Goal: Navigation & Orientation: Find specific page/section

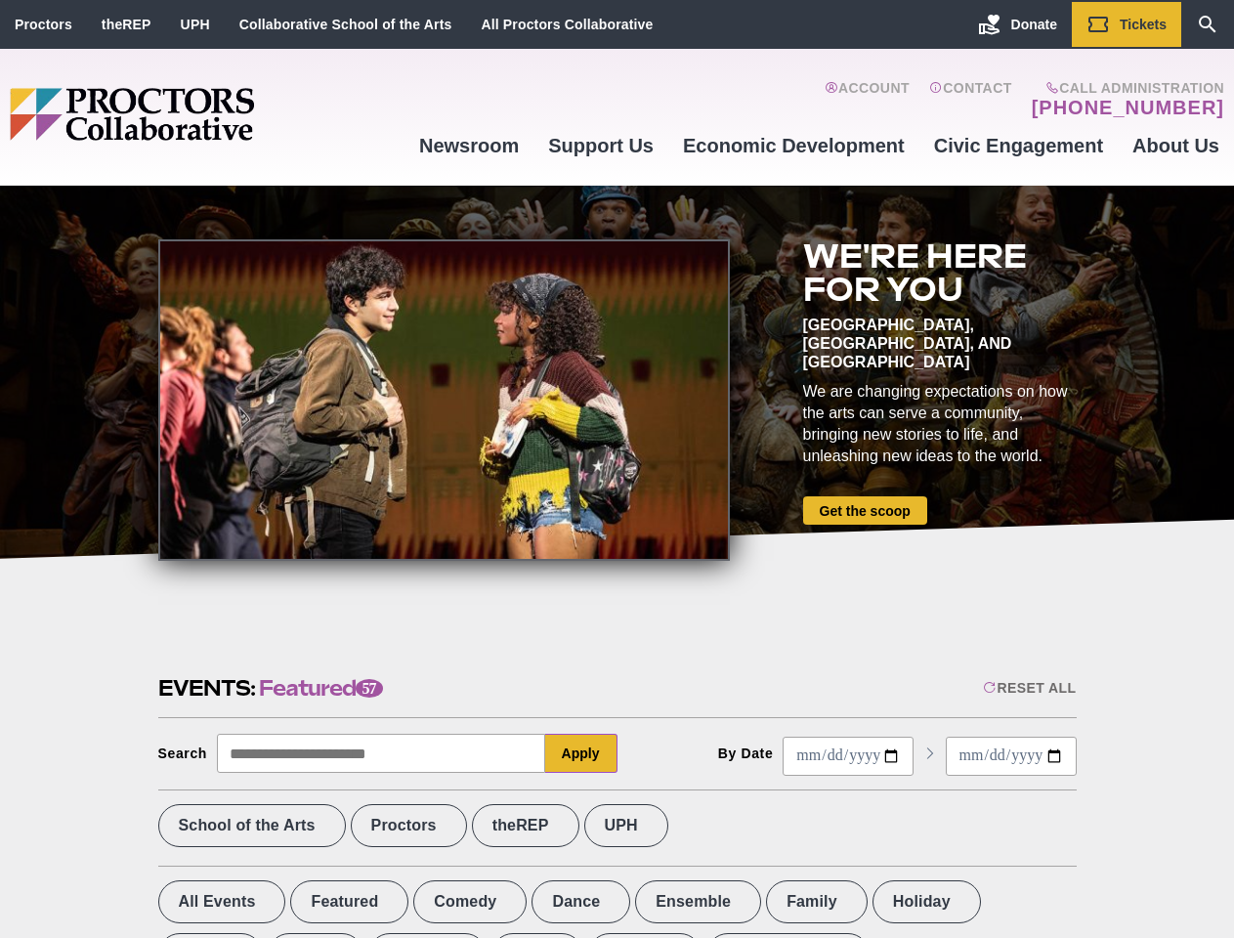
click at [616, 469] on div at bounding box center [443, 399] width 571 height 321
click at [1027, 688] on div "Reset All" at bounding box center [1029, 688] width 93 height 16
click at [581, 753] on button "Apply" at bounding box center [581, 752] width 72 height 39
